Goal: Communication & Community: Answer question/provide support

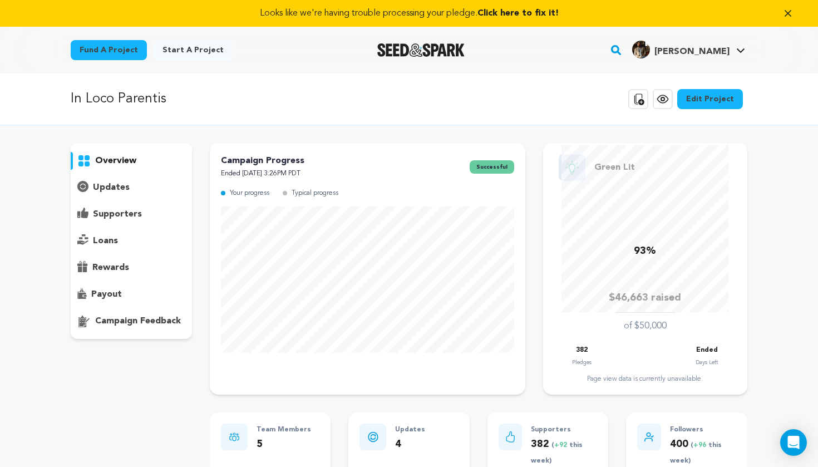
click at [119, 213] on p "supporters" at bounding box center [117, 214] width 49 height 13
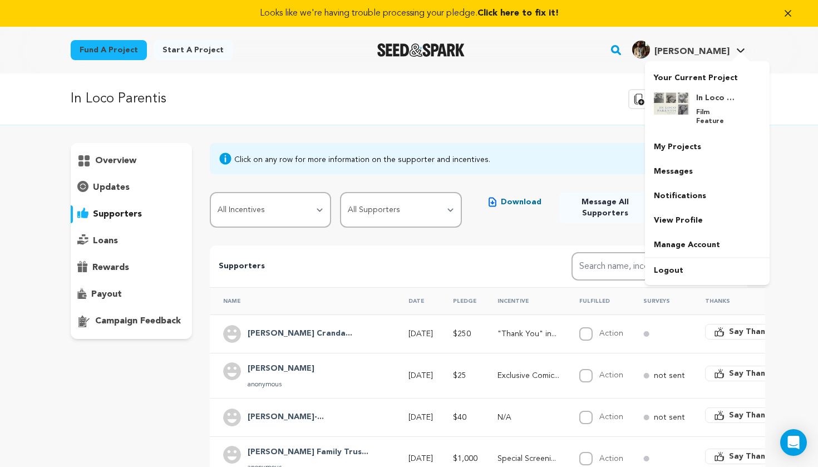
click at [692, 36] on div "James Chase S. James Chase S." at bounding box center [688, 50] width 117 height 29
click at [687, 170] on link "Messages" at bounding box center [707, 171] width 125 height 24
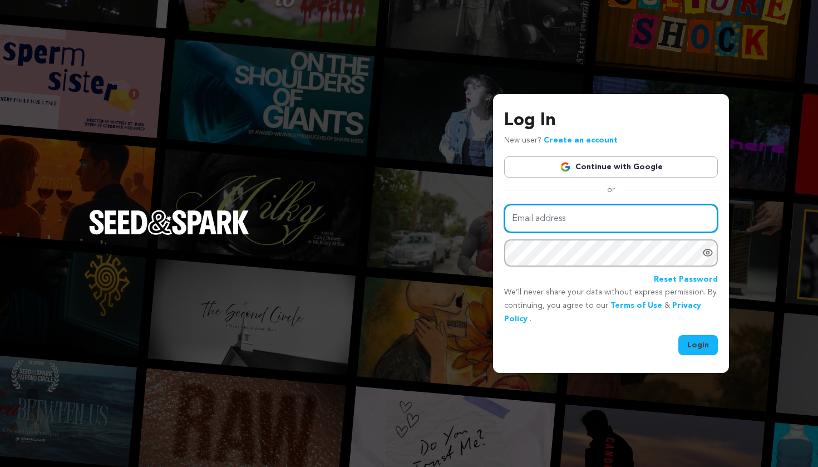
type input "[PERSON_NAME][EMAIL_ADDRESS][DOMAIN_NAME]"
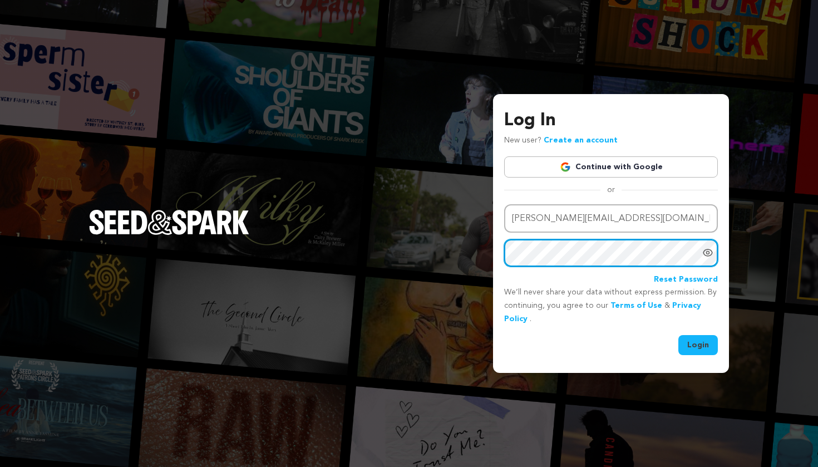
click at [698, 343] on button "Login" at bounding box center [698, 345] width 40 height 20
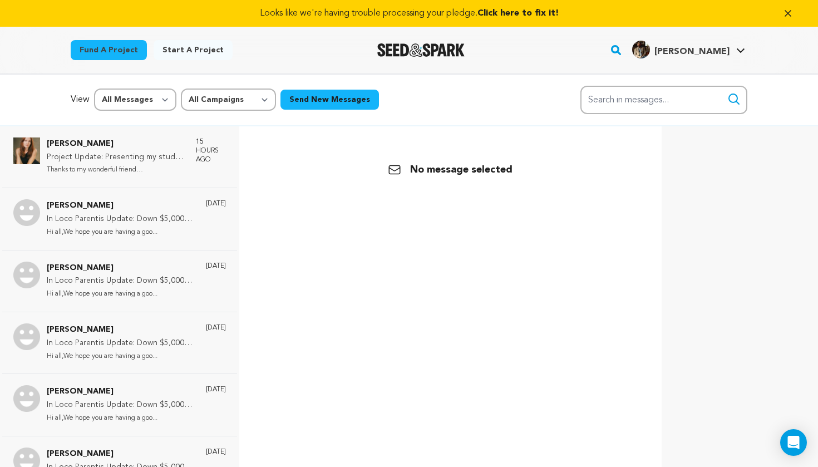
click at [342, 93] on button "Send New Messages" at bounding box center [329, 100] width 98 height 20
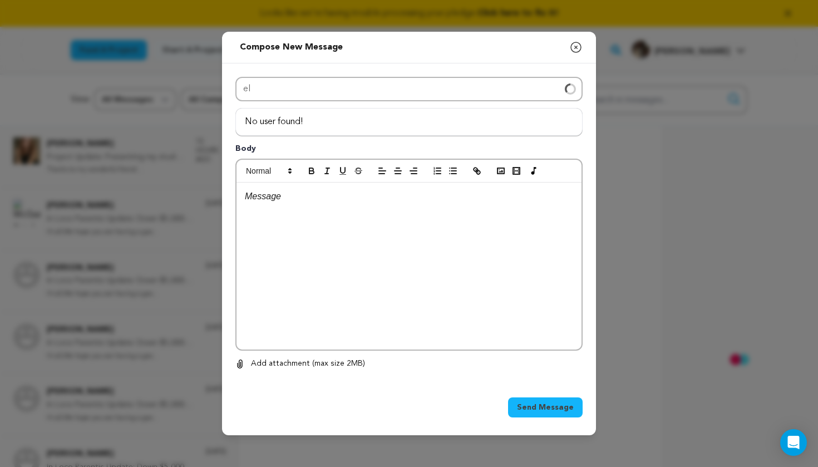
type input "e"
type input "luf"
click at [577, 53] on icon "button" at bounding box center [575, 47] width 13 height 13
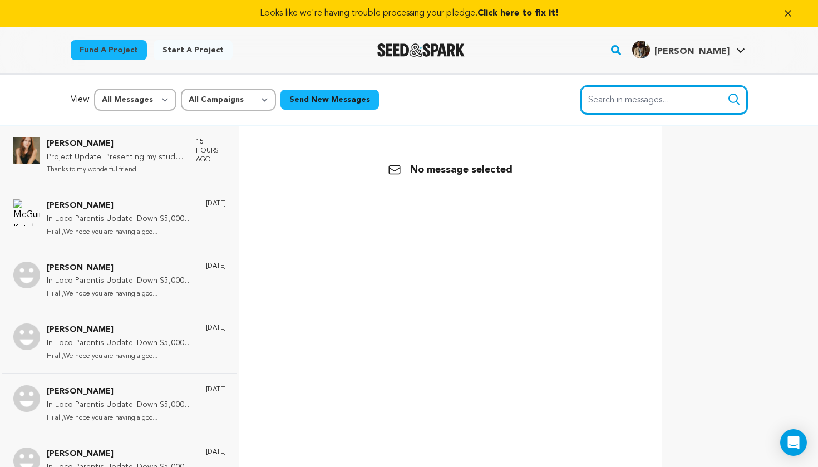
click at [667, 104] on input "Search in messages..." at bounding box center [663, 100] width 167 height 28
type input "elise"
click at [734, 99] on button "Search" at bounding box center [733, 98] width 13 height 13
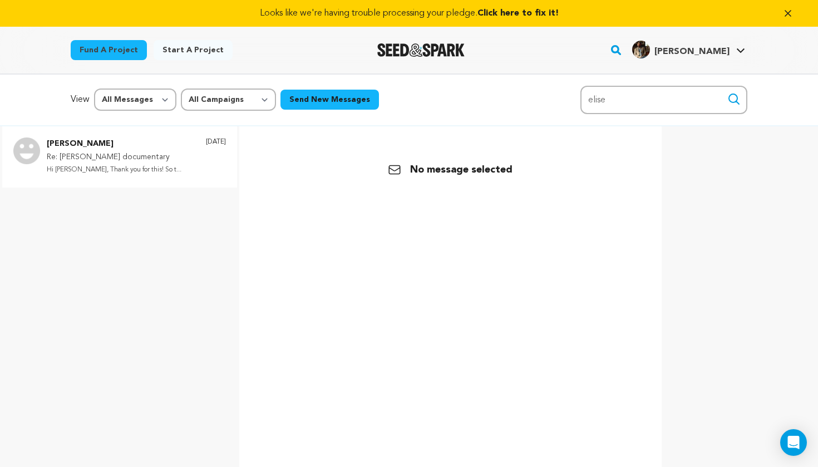
drag, startPoint x: 0, startPoint y: 0, endPoint x: 102, endPoint y: 145, distance: 177.3
click at [102, 145] on p "[PERSON_NAME]" at bounding box center [114, 143] width 135 height 13
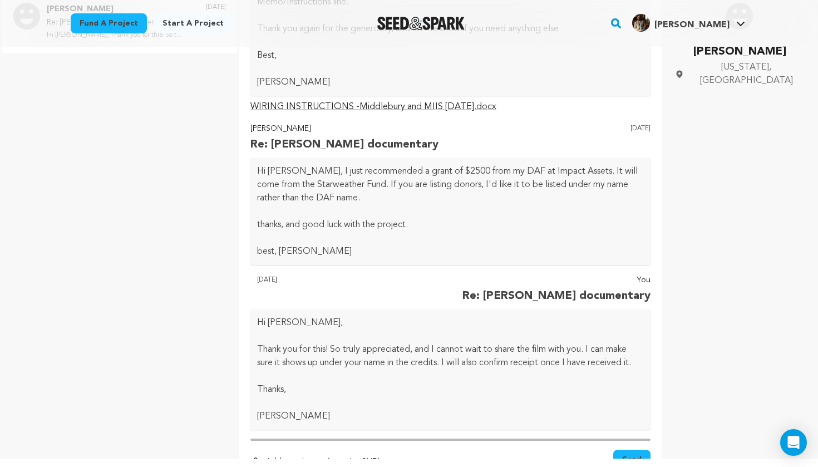
scroll to position [341, 0]
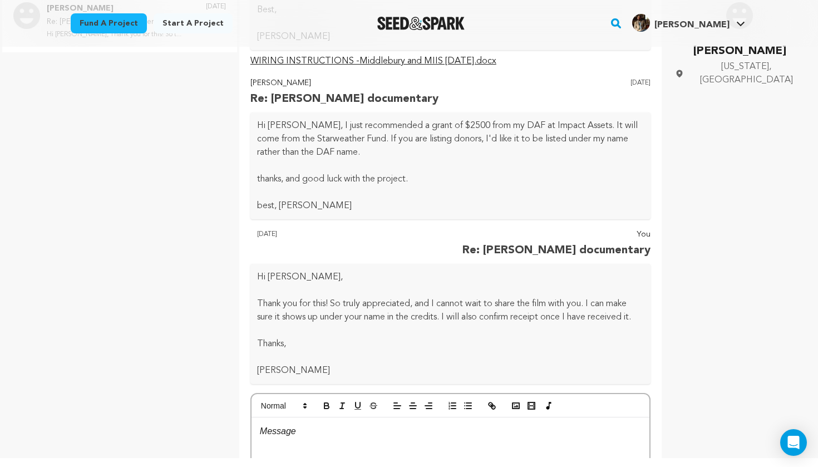
click at [462, 426] on p at bounding box center [450, 431] width 381 height 14
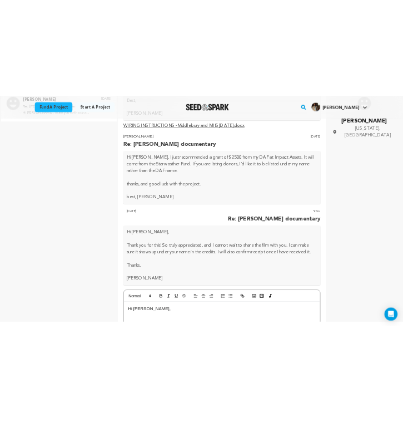
scroll to position [345, 0]
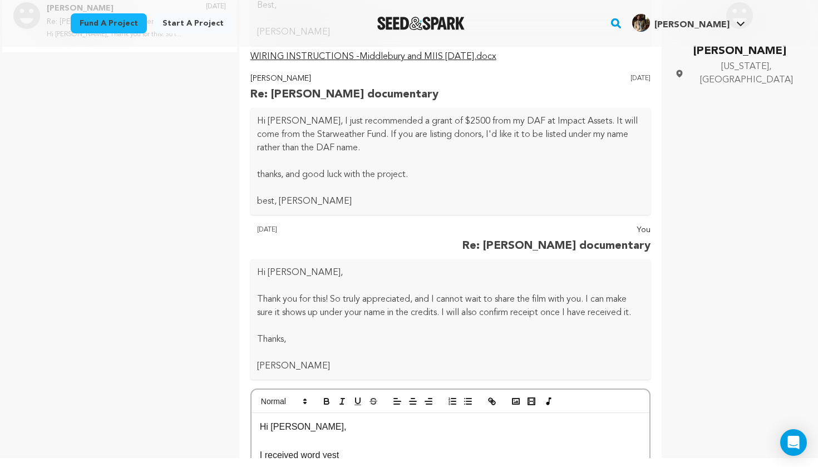
click at [188, 20] on main "Looks like we're having trouble processing your pledge. Click here to fix it! F…" at bounding box center [409, 166] width 818 height 602
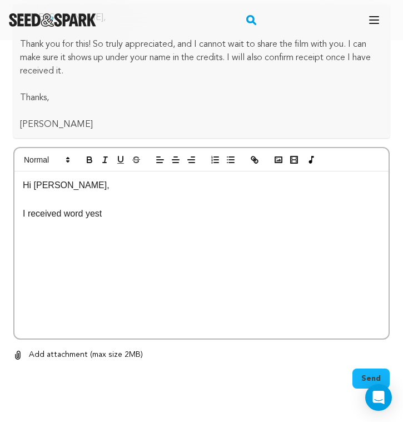
scroll to position [871, 0]
click at [199, 247] on div "Hi Elise, I received word yest" at bounding box center [201, 255] width 374 height 167
click at [37, 219] on div "Hi Elise, I received word yess" at bounding box center [201, 255] width 374 height 167
drag, startPoint x: 124, startPoint y: 209, endPoint x: 11, endPoint y: 206, distance: 113.0
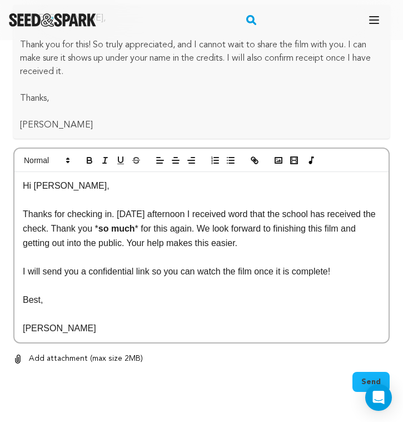
scroll to position [11, 0]
drag, startPoint x: 120, startPoint y: 210, endPoint x: 27, endPoint y: 210, distance: 92.9
click at [27, 210] on p "Thanks for checking in. Yesterday afternoon I received word that the school has…" at bounding box center [202, 228] width 358 height 43
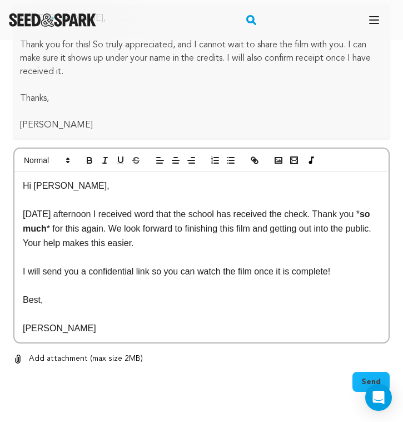
click at [173, 240] on p "Yesterday afternoon I received word that the school has received the check. Tha…" at bounding box center [202, 228] width 358 height 43
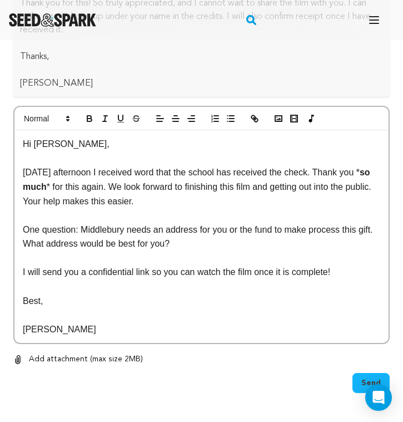
scroll to position [912, 0]
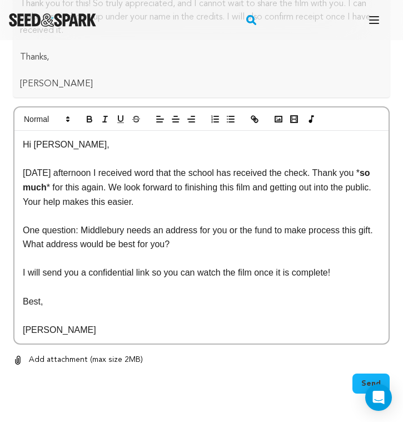
click at [370, 378] on span "Send" at bounding box center [371, 383] width 19 height 11
